Goal: Task Accomplishment & Management: Manage account settings

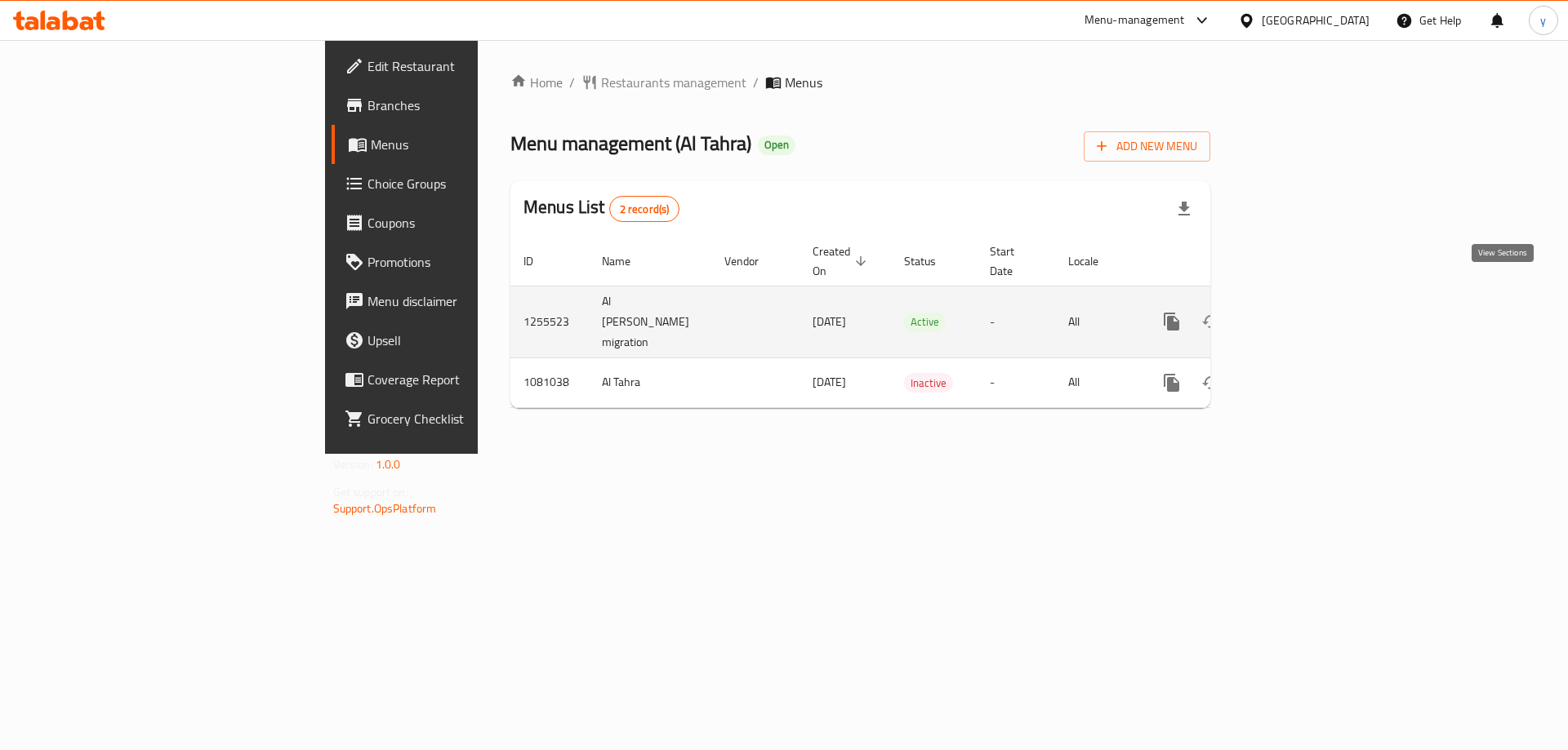
click at [1299, 312] on icon "enhanced table" at bounding box center [1289, 321] width 19 height 19
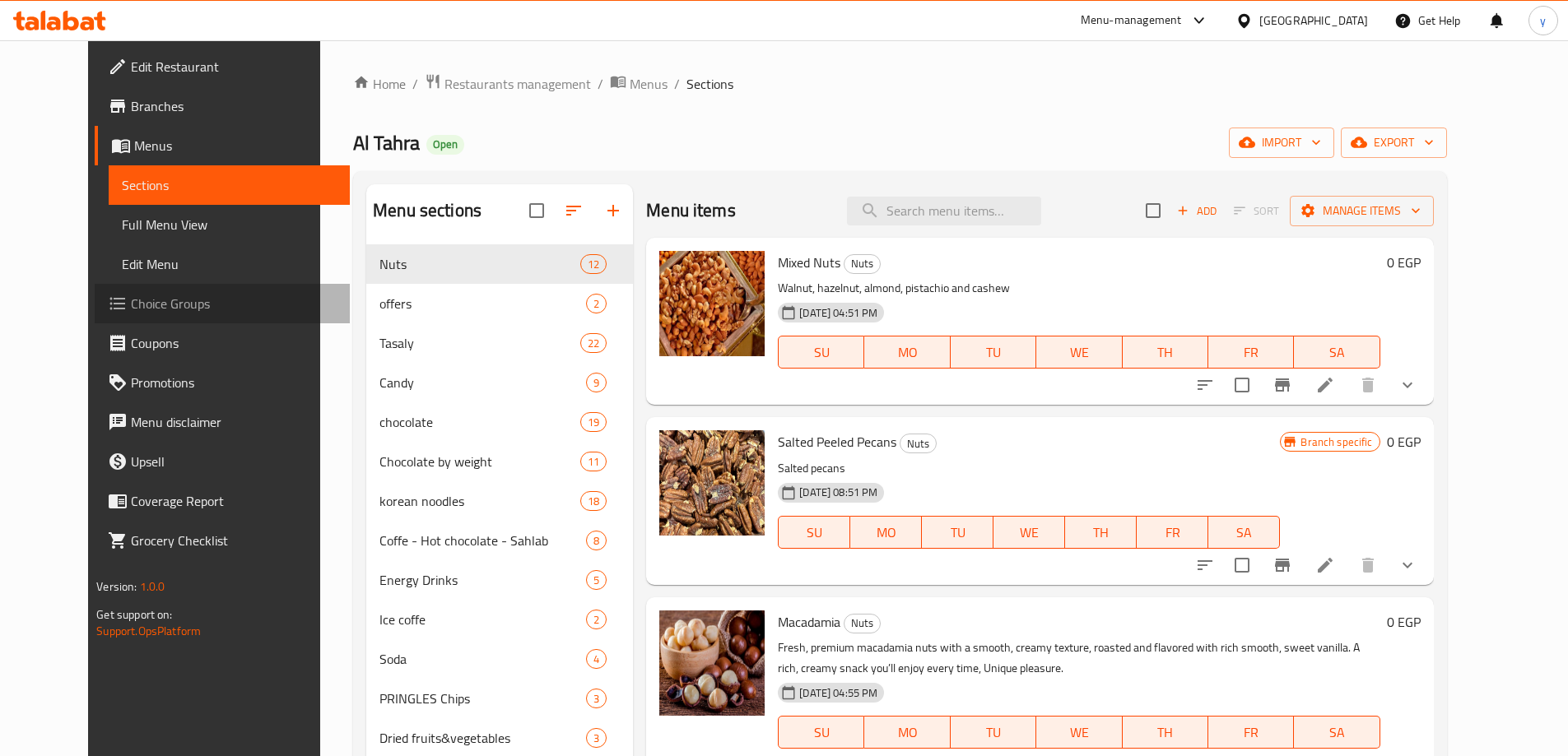
click at [131, 294] on span "Choice Groups" at bounding box center [234, 303] width 205 height 20
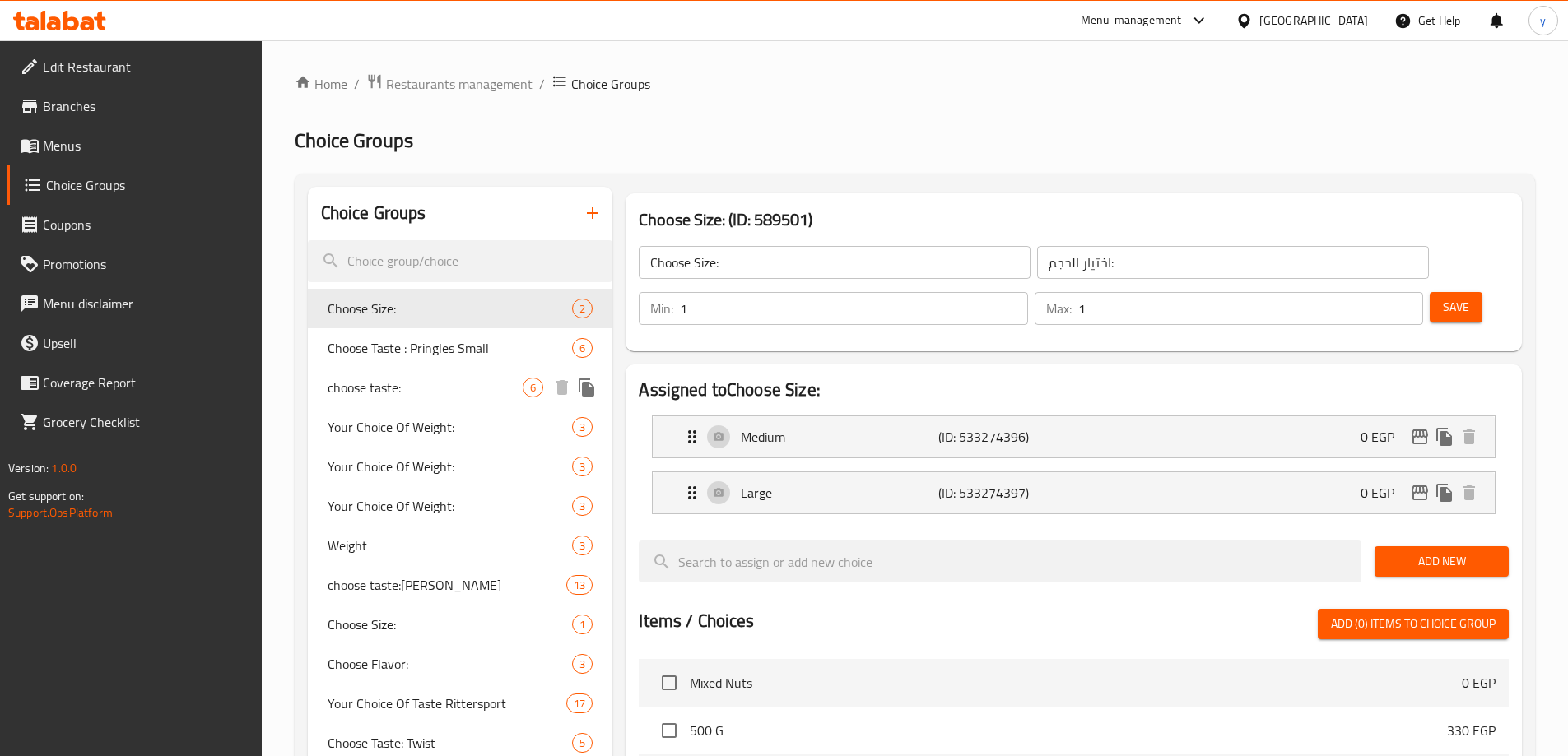
click at [410, 378] on span "choose taste:" at bounding box center [425, 387] width 196 height 20
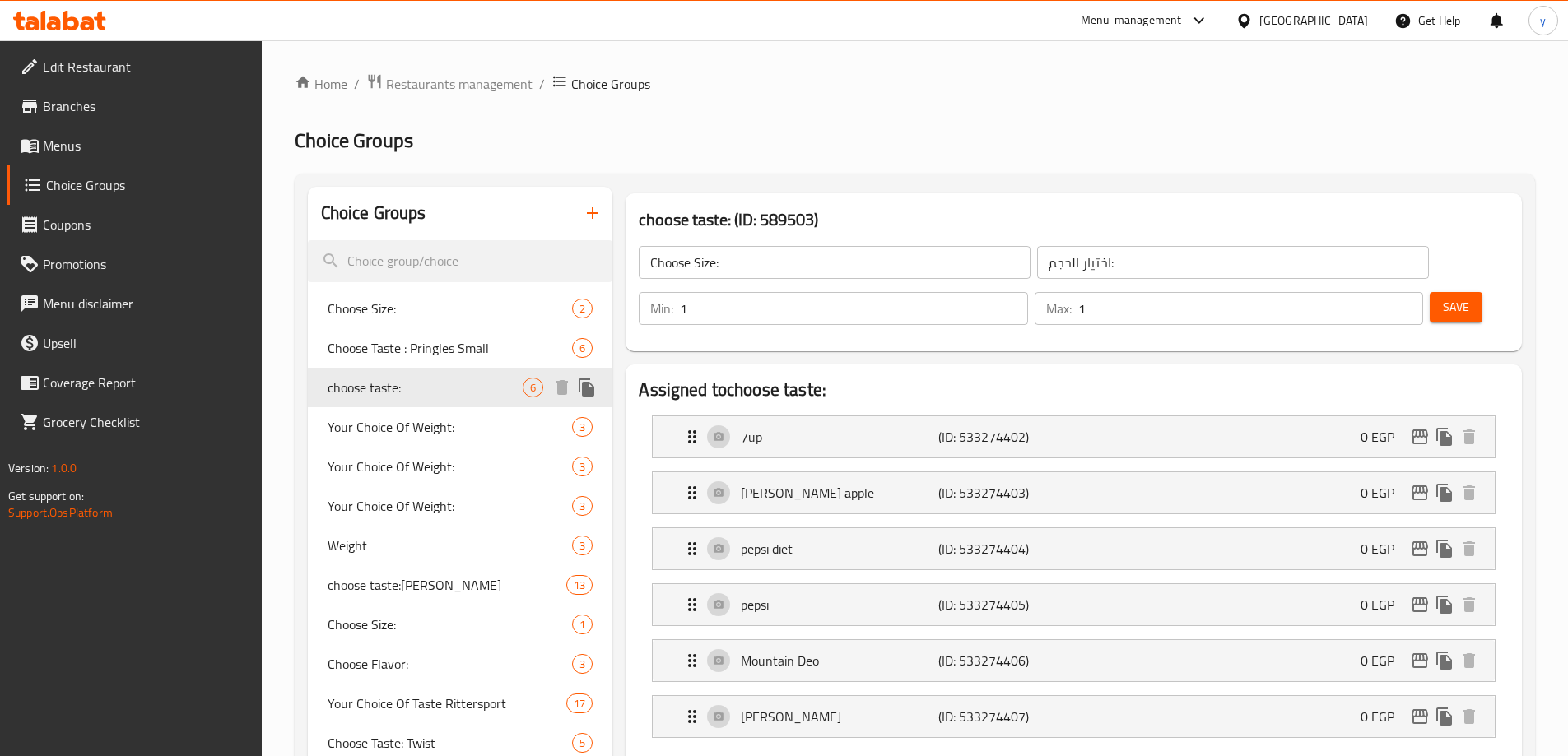
type input "choose taste:"
type input "اختيار الطعم"
click at [1037, 150] on h2 "Choice Groups" at bounding box center [915, 141] width 1241 height 26
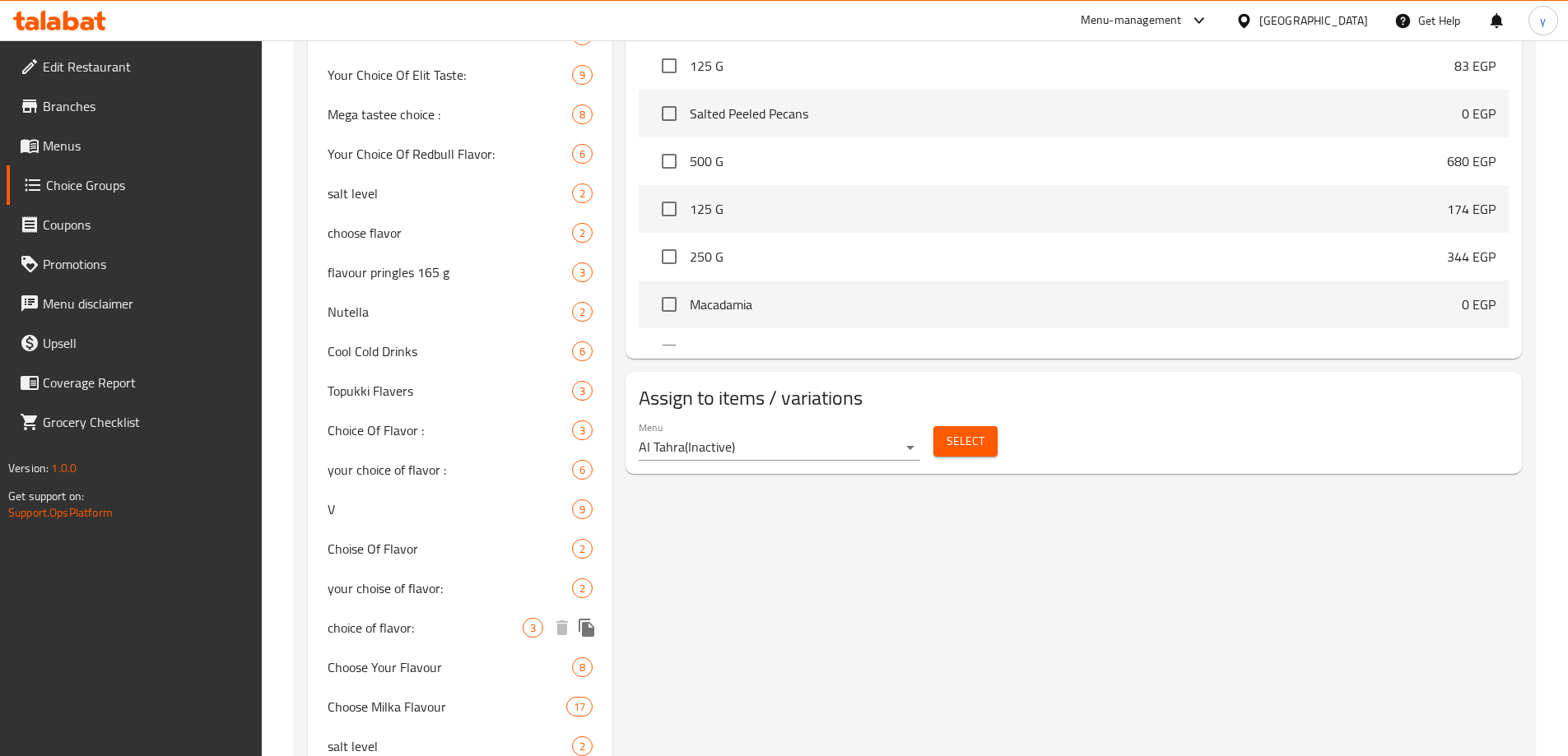
scroll to position [988, 0]
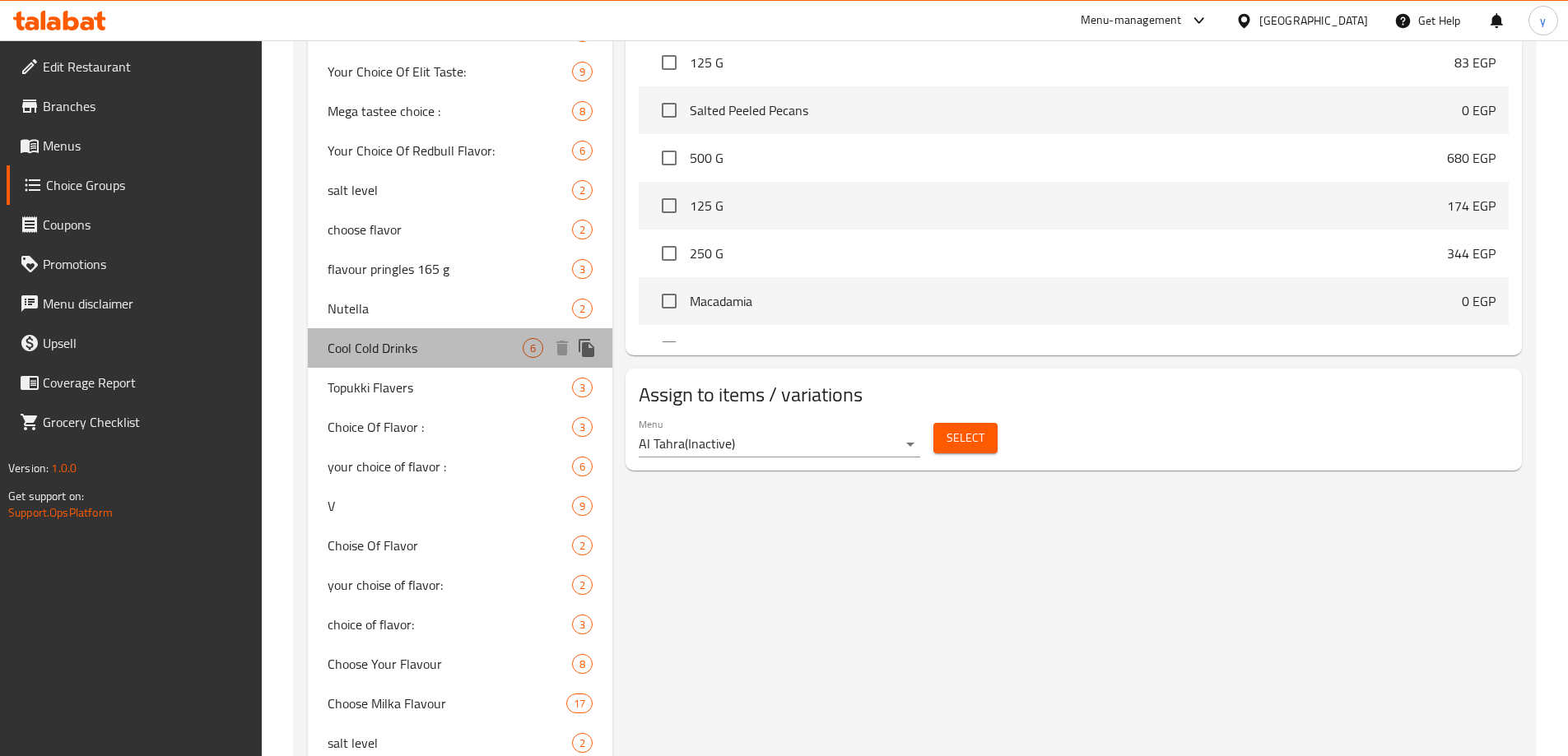
click at [394, 357] on span "Cool Cold Drinks" at bounding box center [425, 348] width 196 height 20
type input "Cool Cold Drinks"
type input "كول مشروبات بارده"
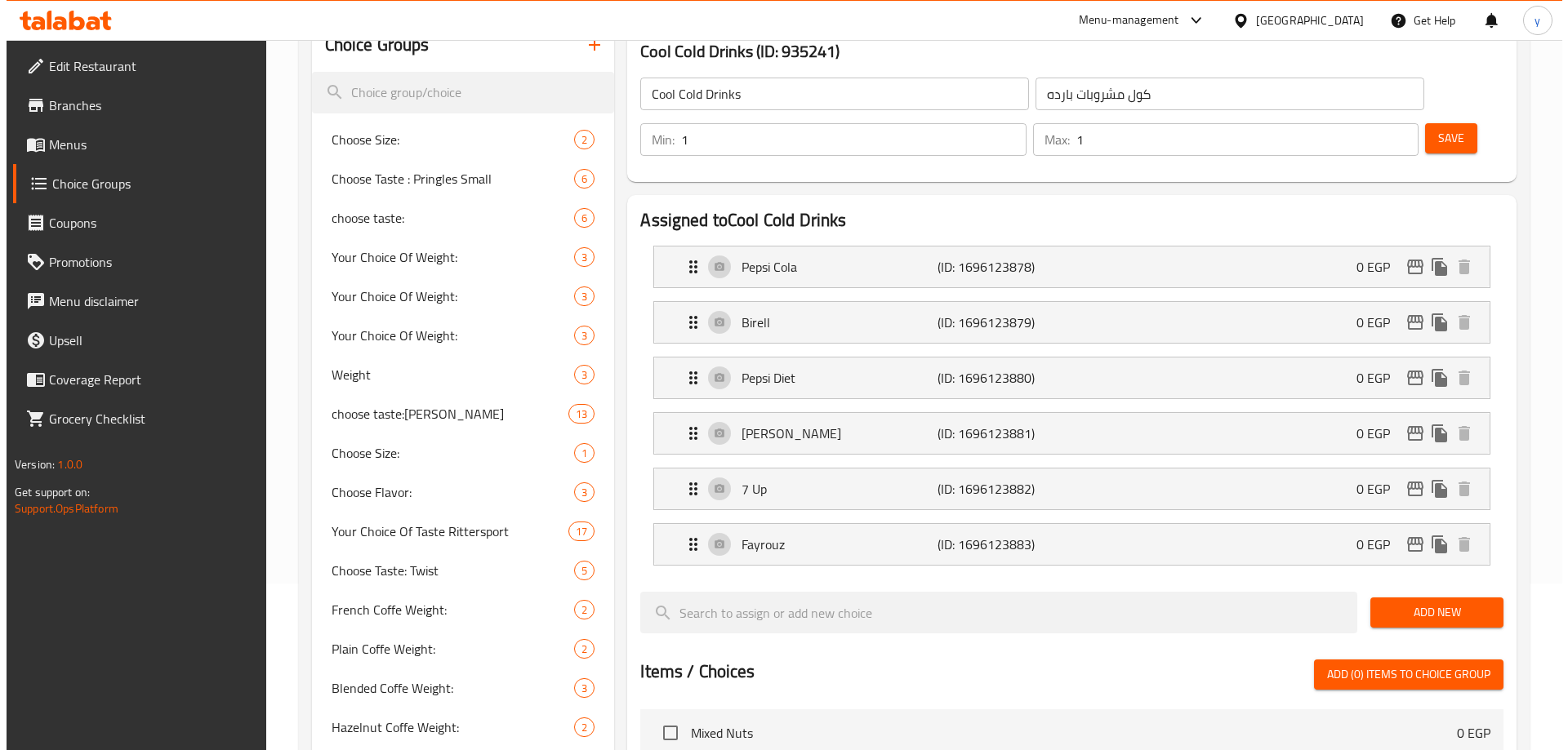
scroll to position [0, 0]
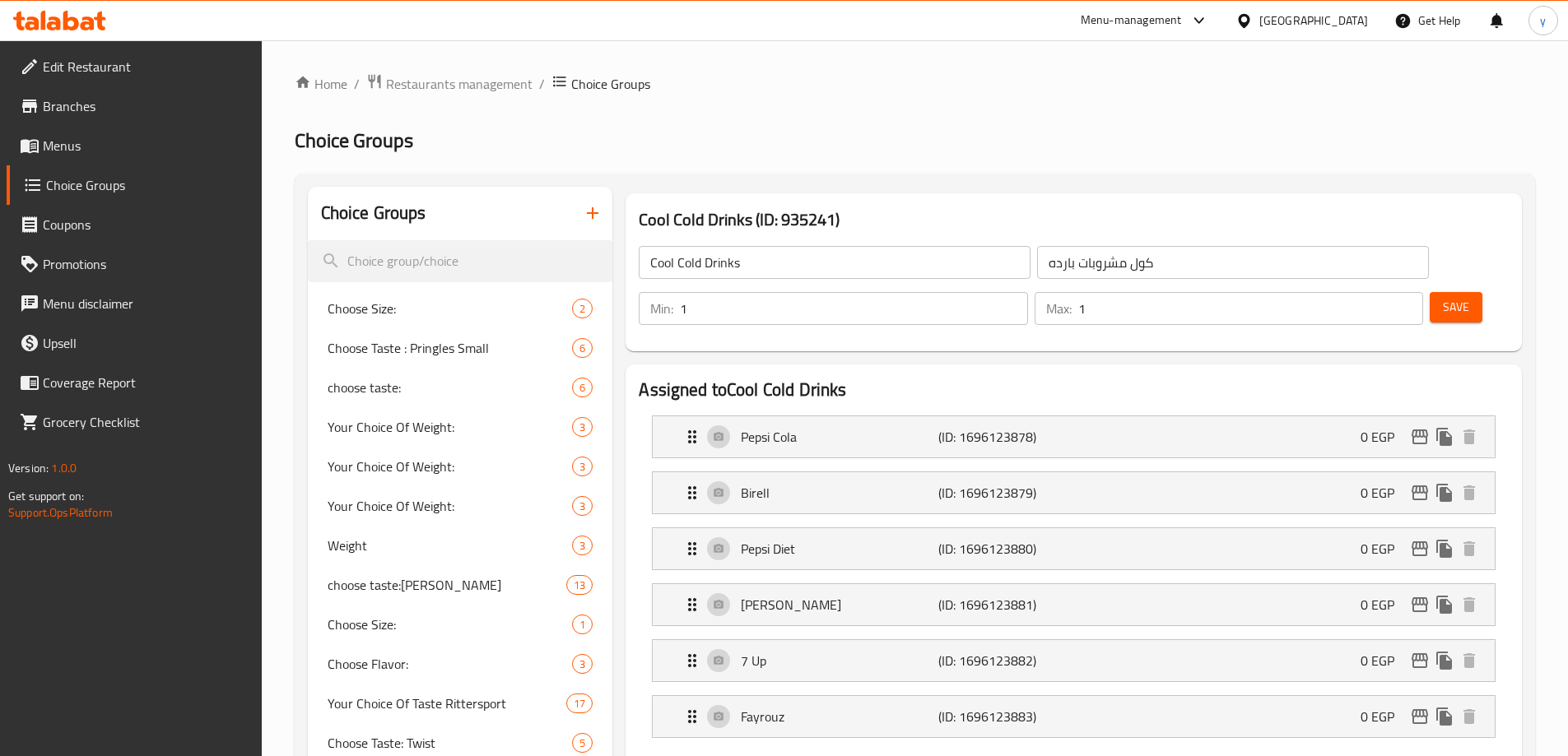
click at [947, 141] on h2 "Choice Groups" at bounding box center [915, 141] width 1241 height 26
